Goal: Find specific page/section: Find specific page/section

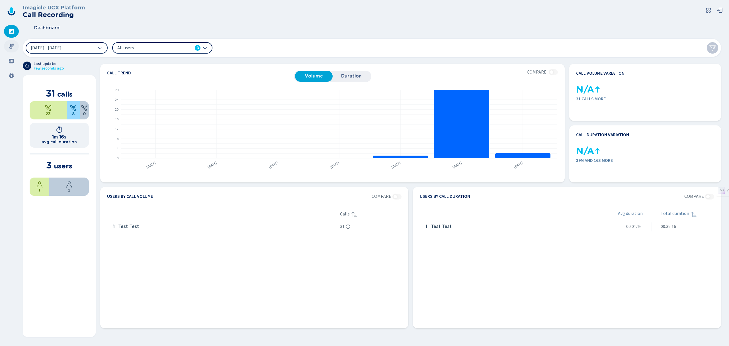
click at [10, 45] on icon at bounding box center [11, 46] width 5 height 5
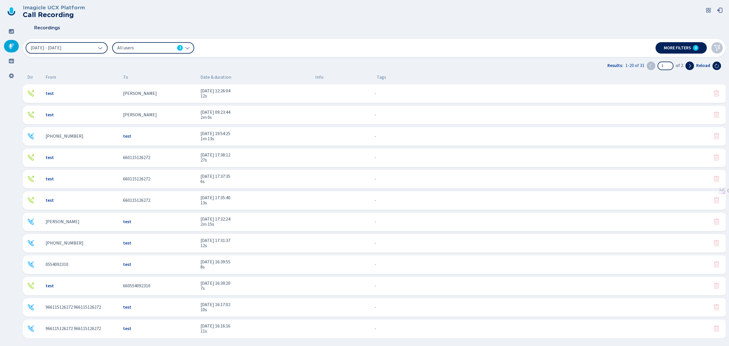
click at [708, 9] on icon at bounding box center [708, 10] width 6 height 6
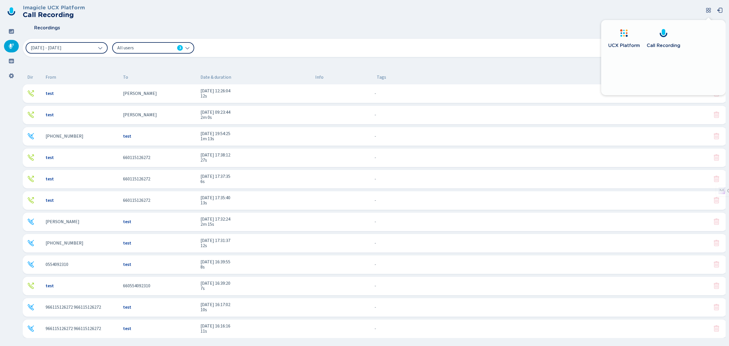
click at [662, 39] on link "Call Recording" at bounding box center [663, 39] width 39 height 33
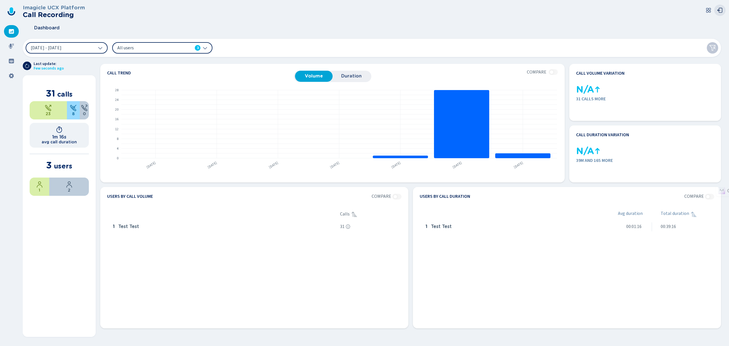
click at [718, 10] on icon at bounding box center [719, 10] width 5 height 5
